Goal: Contribute content: Add original content to the website for others to see

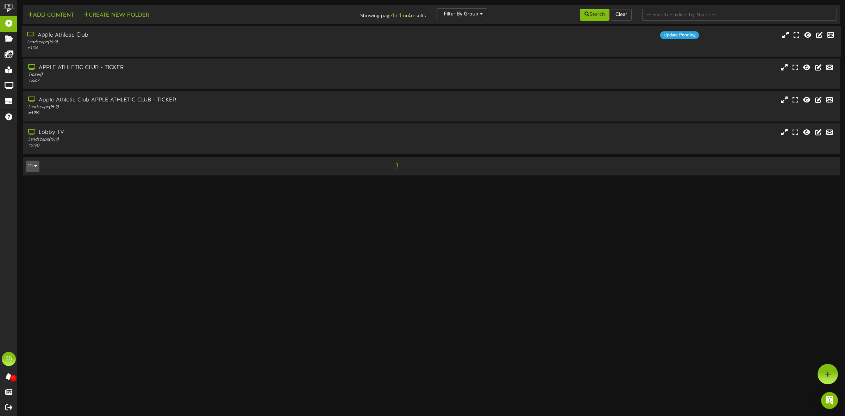
click at [118, 45] on div "Landscape ( 16:9 )" at bounding box center [192, 42] width 331 height 6
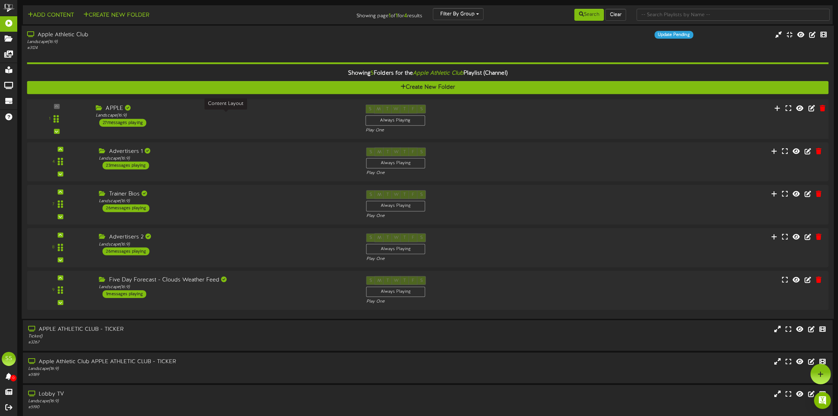
click at [185, 118] on div "Landscape ( 16:9 )" at bounding box center [225, 116] width 259 height 6
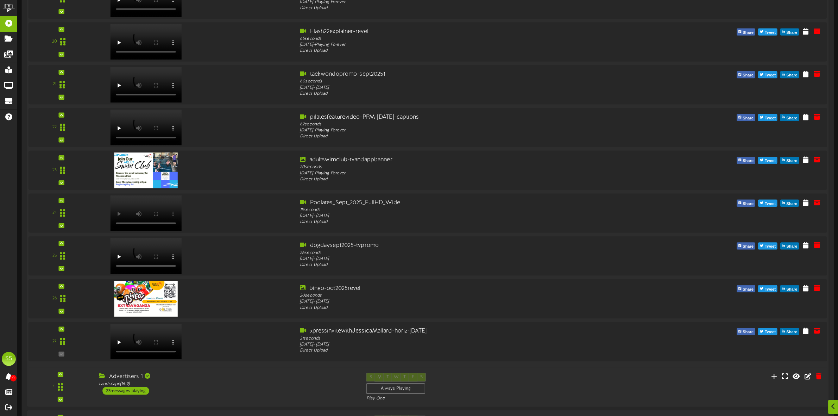
scroll to position [968, 0]
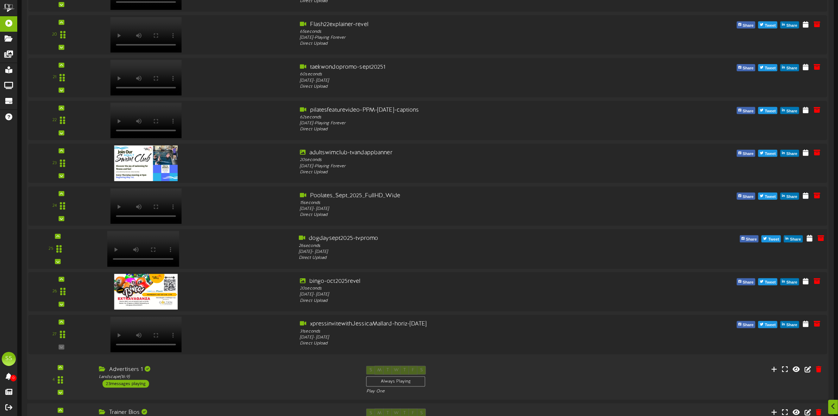
click at [158, 239] on video at bounding box center [143, 249] width 72 height 36
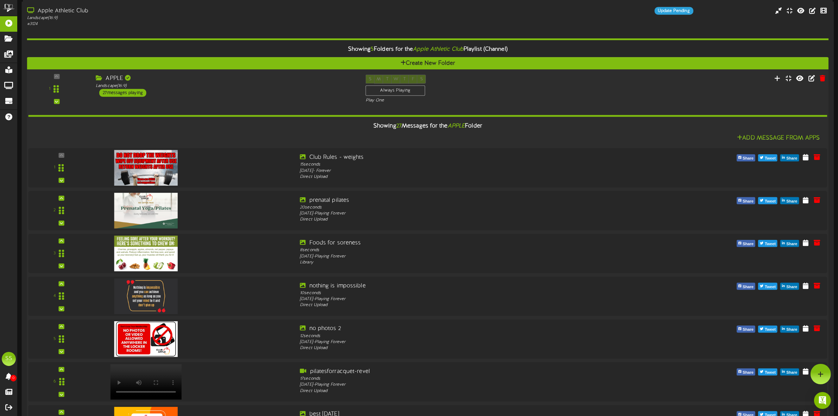
scroll to position [0, 0]
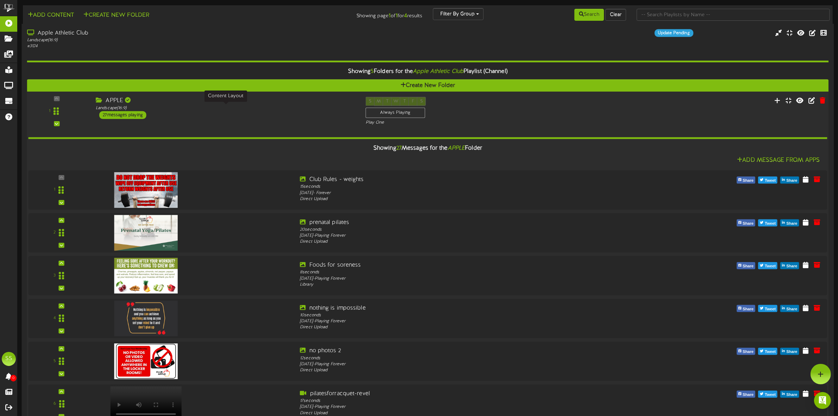
click at [175, 110] on div "Landscape ( 16:9 )" at bounding box center [225, 108] width 259 height 6
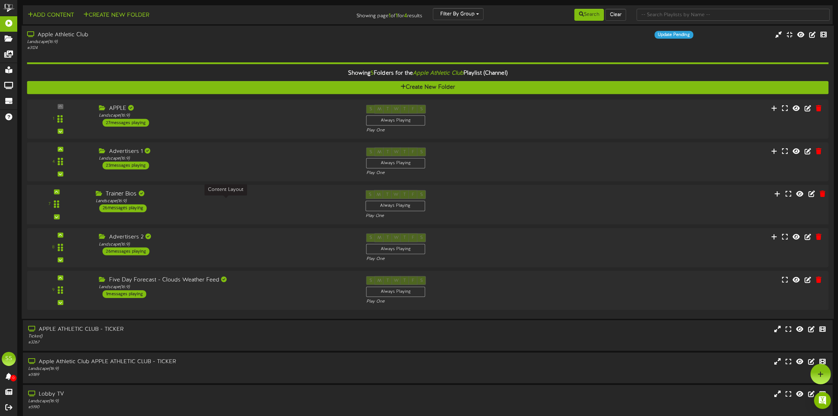
click at [178, 200] on div "Landscape ( 16:9 )" at bounding box center [225, 201] width 259 height 6
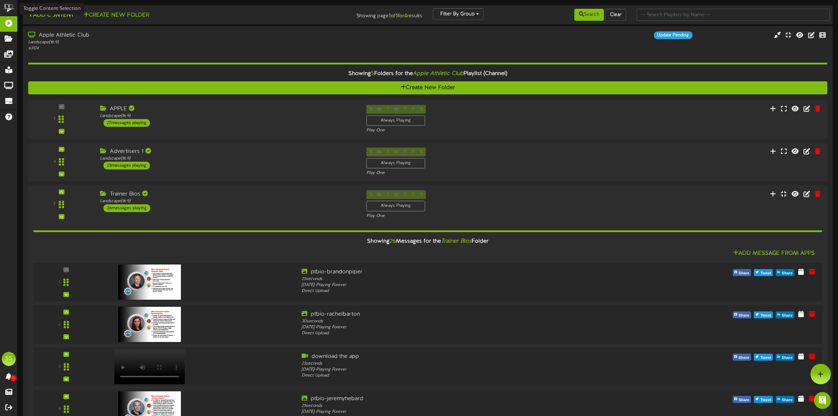
click at [53, 17] on button "Add Content" at bounding box center [51, 15] width 50 height 9
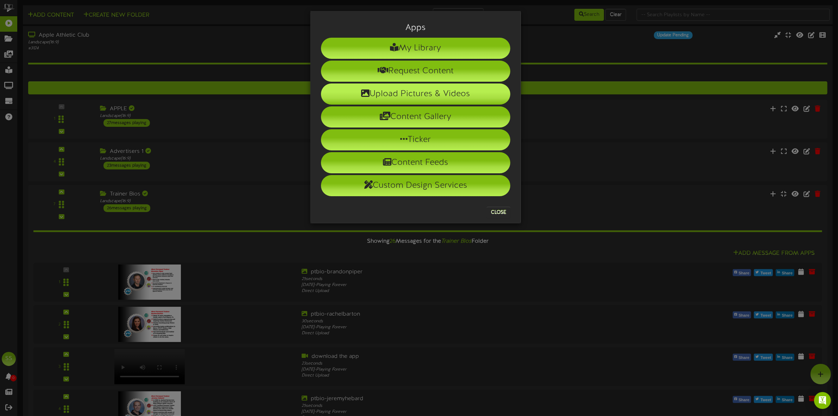
click at [398, 97] on li "Upload Pictures & Videos" at bounding box center [415, 93] width 189 height 21
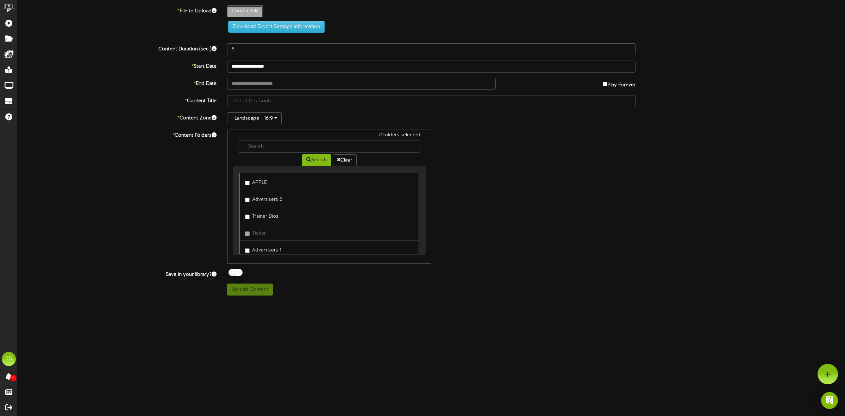
type input "**********"
type input "dogdaysept2025-tvpromo"
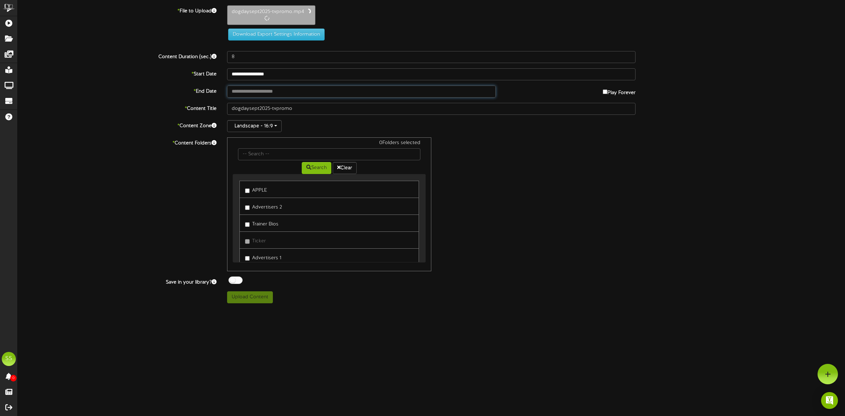
click at [270, 91] on input "text" at bounding box center [361, 92] width 269 height 12
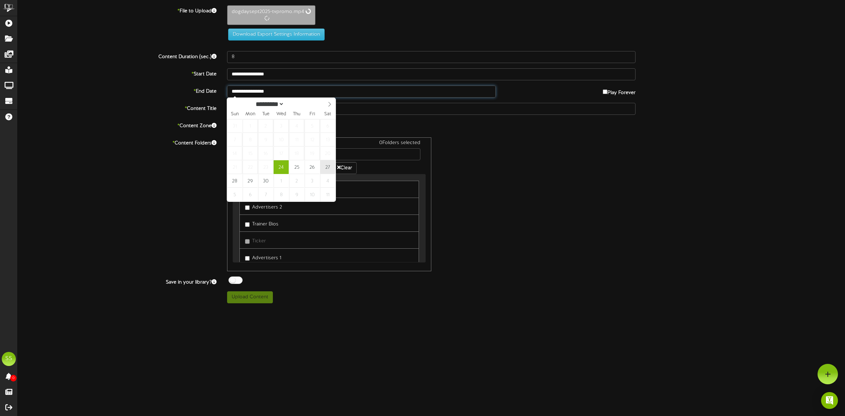
type input "**********"
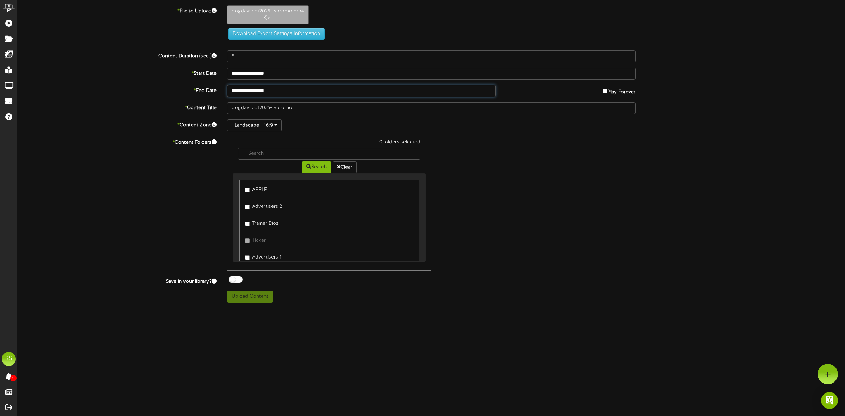
type input "26"
click at [259, 190] on label "APPLE" at bounding box center [256, 189] width 22 height 10
click at [237, 280] on div at bounding box center [236, 279] width 14 height 7
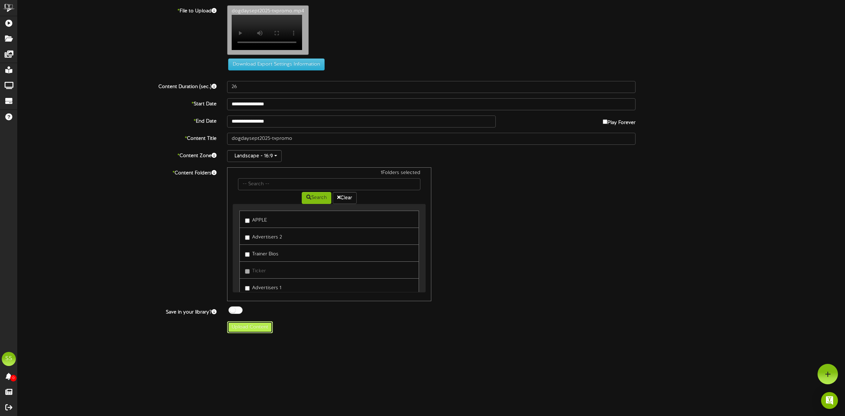
click at [244, 330] on button "Upload Content" at bounding box center [250, 327] width 46 height 12
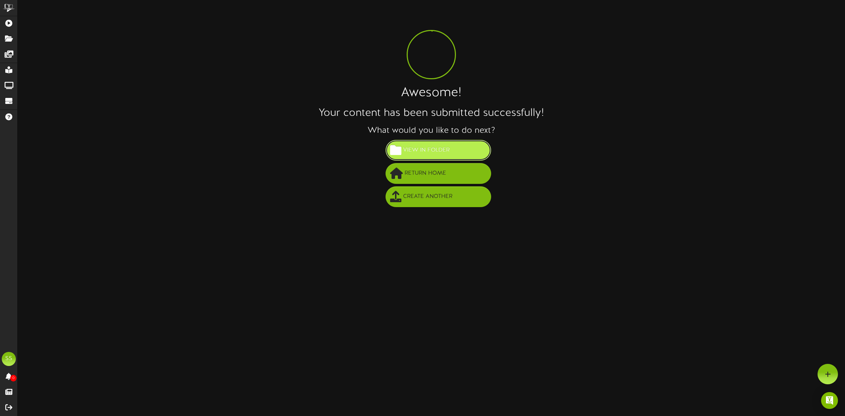
click at [416, 152] on span "View in Folder" at bounding box center [426, 150] width 50 height 12
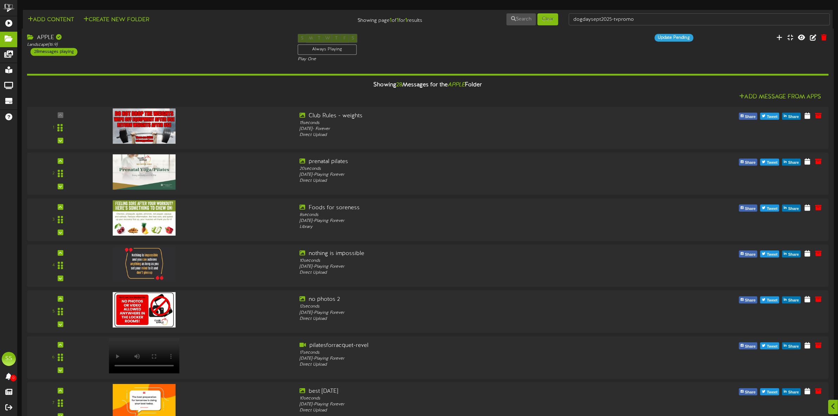
scroll to position [982, 0]
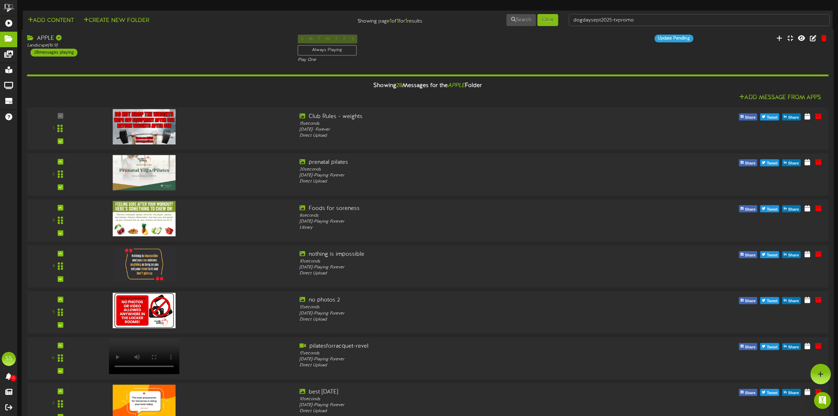
scroll to position [718, 0]
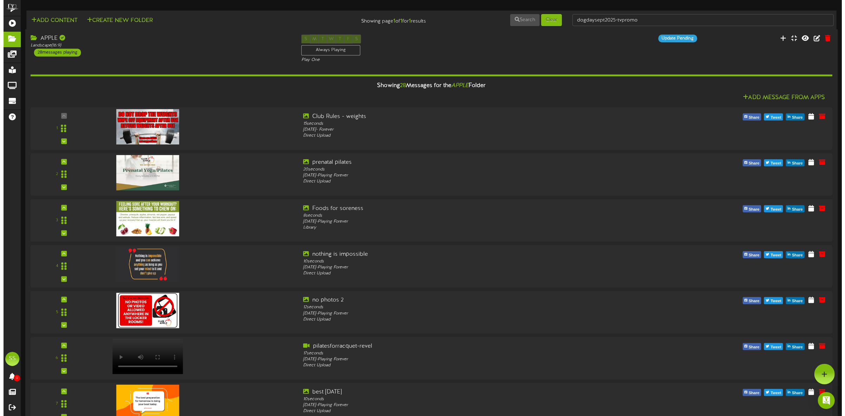
scroll to position [0, 0]
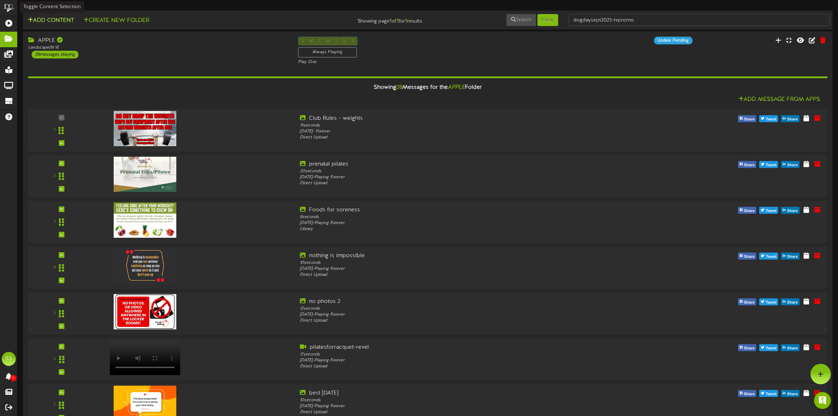
click at [56, 20] on button "Add Content" at bounding box center [51, 20] width 50 height 9
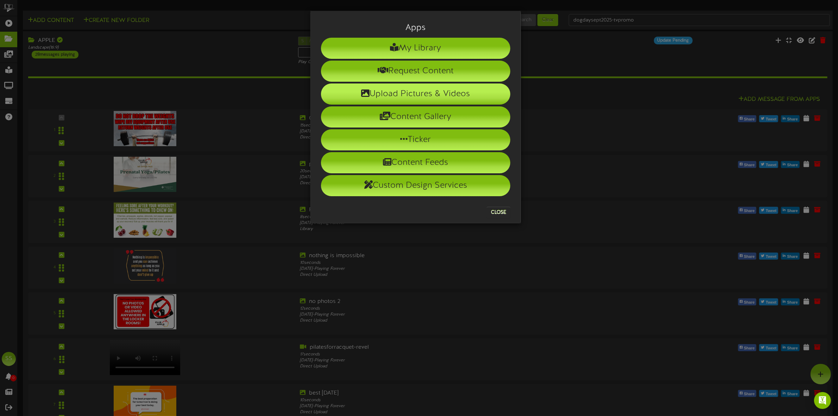
click at [392, 93] on li "Upload Pictures & Videos" at bounding box center [415, 93] width 189 height 21
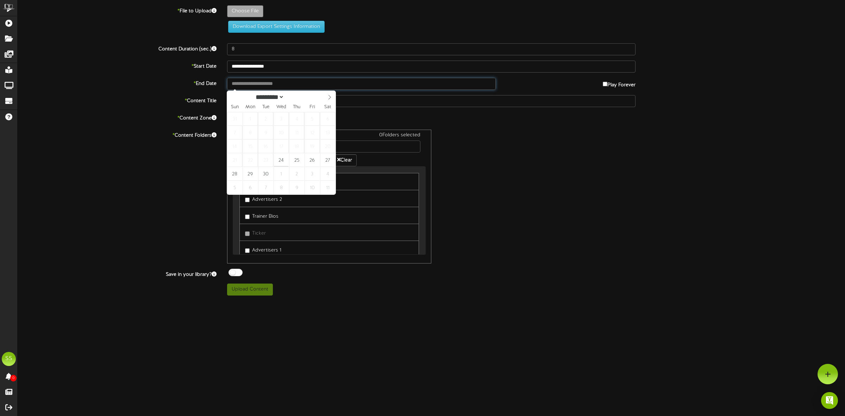
click at [253, 83] on input "text" at bounding box center [361, 84] width 269 height 12
type input "**********"
select select "*"
click at [328, 95] on icon at bounding box center [329, 97] width 5 height 5
type input "**********"
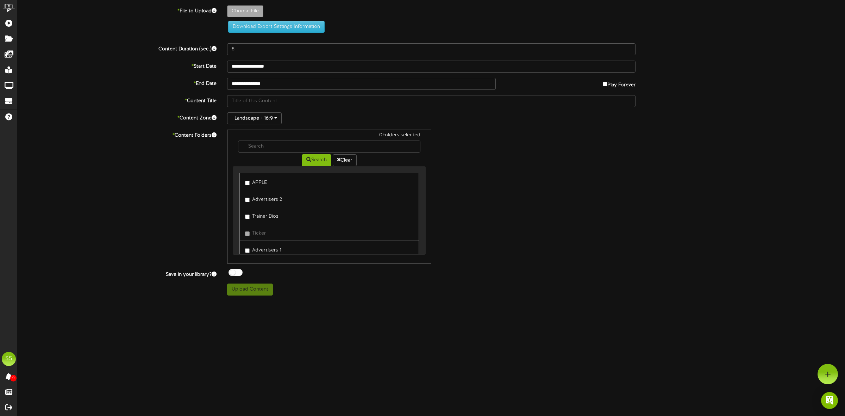
click at [256, 183] on label "APPLE" at bounding box center [256, 182] width 22 height 10
click at [238, 273] on div at bounding box center [236, 272] width 14 height 7
type input "**********"
type input "2025hauntedHIGH-revel"
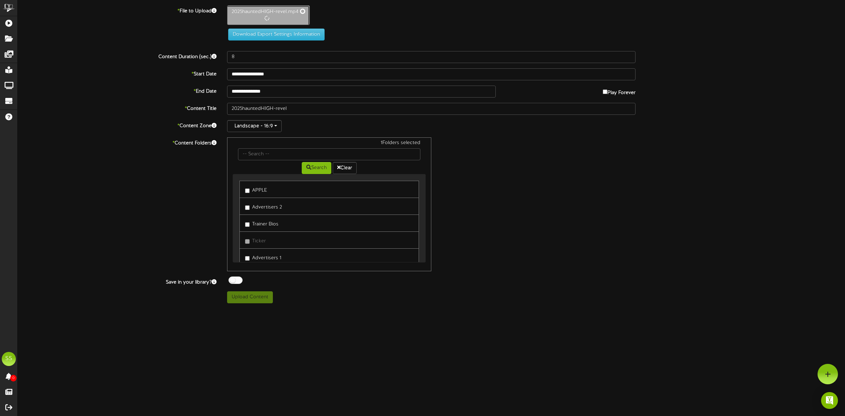
scroll to position [18, 0]
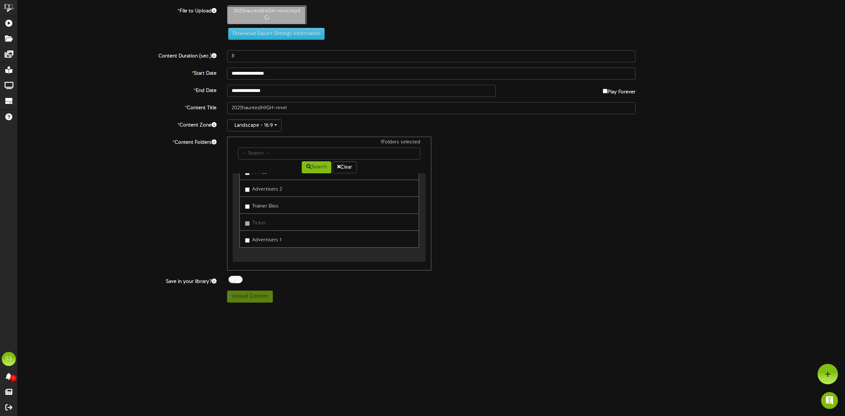
type input "20"
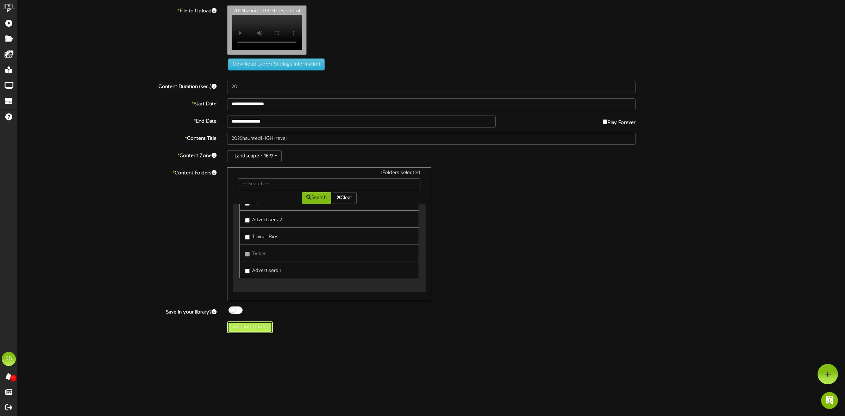
click at [256, 331] on button "Upload Content" at bounding box center [250, 327] width 46 height 12
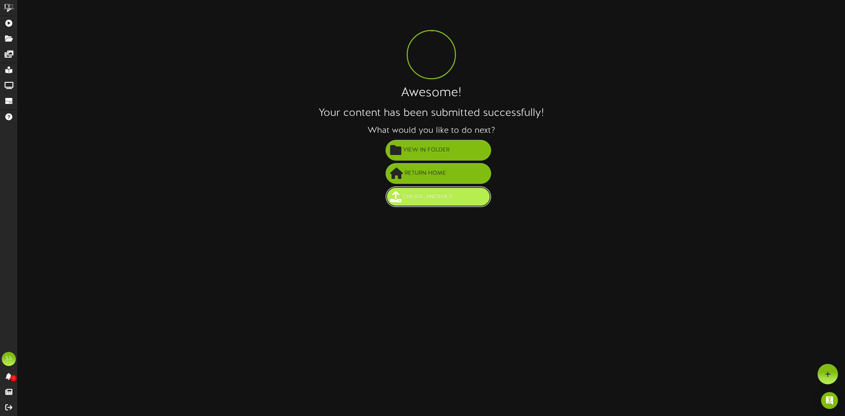
click at [430, 196] on span "Create Another" at bounding box center [427, 197] width 53 height 12
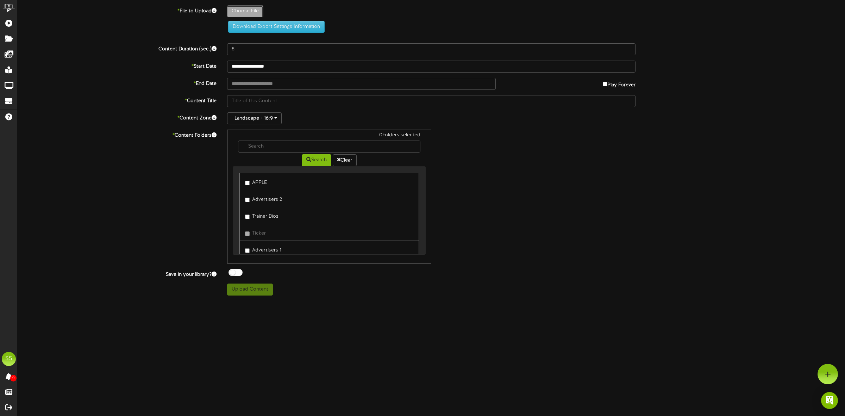
type input "**********"
type input "2025hauntedHIGH-revel"
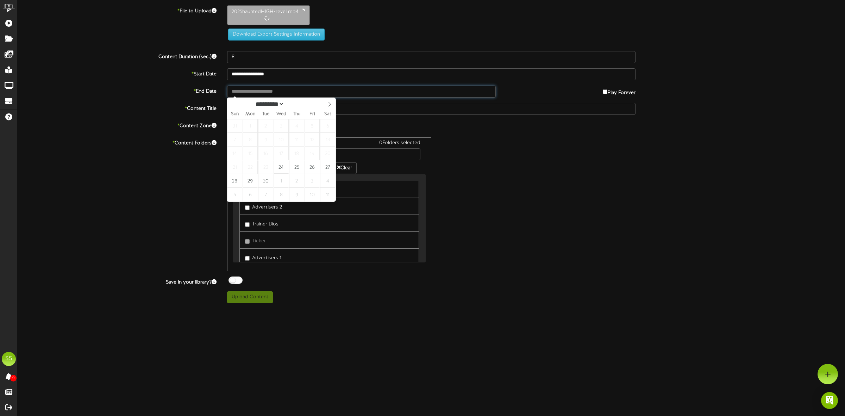
click at [250, 88] on input "text" at bounding box center [361, 92] width 269 height 12
type input "**********"
select select "*"
click at [329, 102] on icon at bounding box center [329, 104] width 5 height 5
type input "**********"
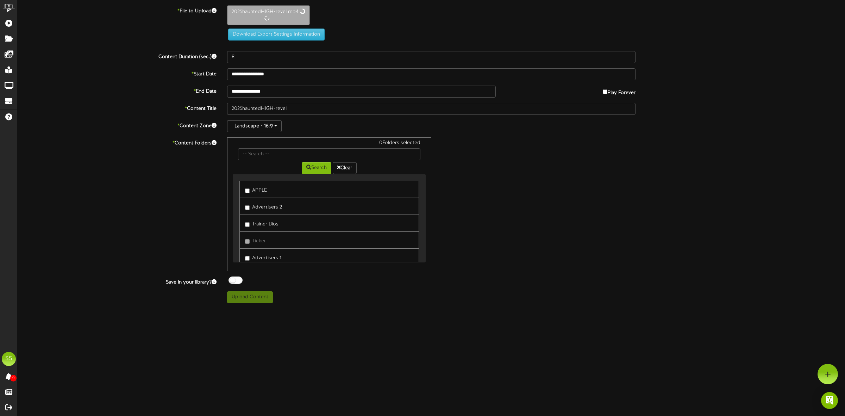
click at [258, 189] on label "APPLE" at bounding box center [256, 189] width 22 height 10
click at [238, 282] on div at bounding box center [236, 279] width 14 height 7
type input "20"
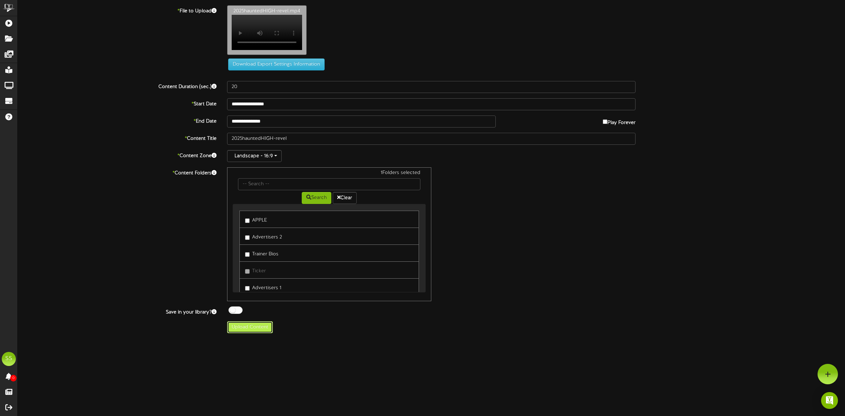
click at [252, 333] on button "Upload Content" at bounding box center [250, 327] width 46 height 12
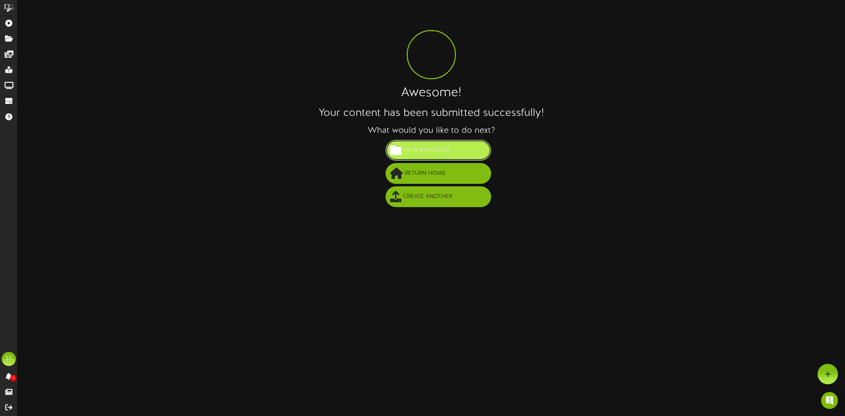
click at [427, 149] on span "View in Folder" at bounding box center [426, 150] width 50 height 12
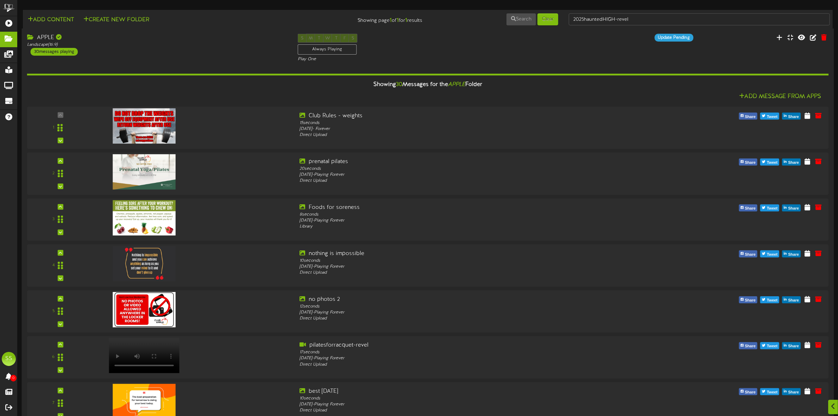
scroll to position [176, 0]
click at [133, 338] on video at bounding box center [141, 356] width 71 height 36
